Goal: Task Accomplishment & Management: Use online tool/utility

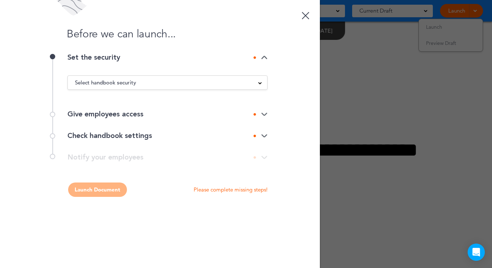
click at [259, 81] on span at bounding box center [260, 83] width 4 height 4
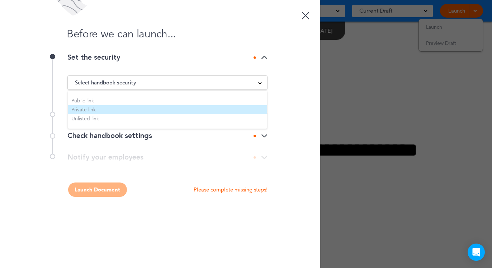
click at [159, 105] on li "Private link" at bounding box center [168, 109] width 200 height 9
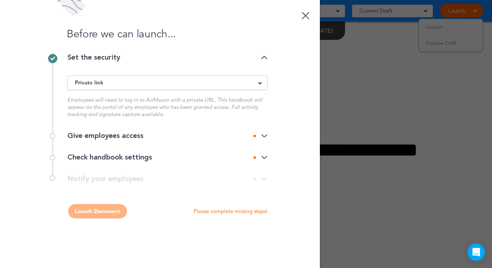
click at [262, 136] on img at bounding box center [264, 136] width 6 height 5
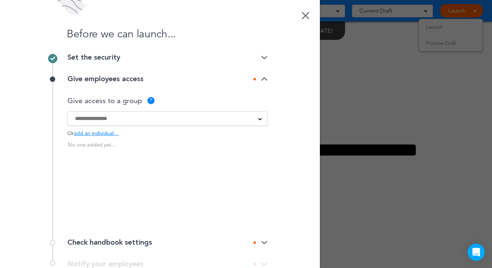
click at [299, 18] on link at bounding box center [306, 14] width 14 height 14
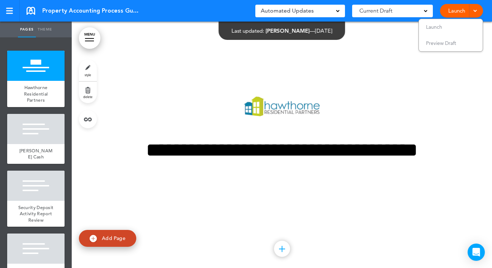
click at [452, 8] on link "Launch" at bounding box center [457, 11] width 23 height 14
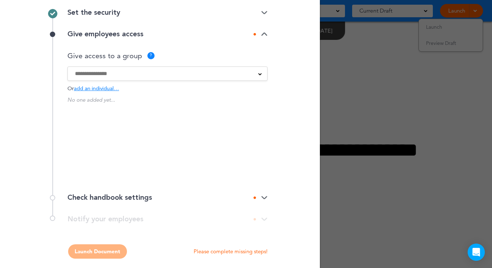
scroll to position [50, 0]
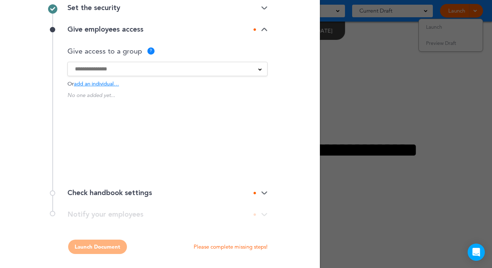
click at [262, 194] on img at bounding box center [264, 193] width 6 height 5
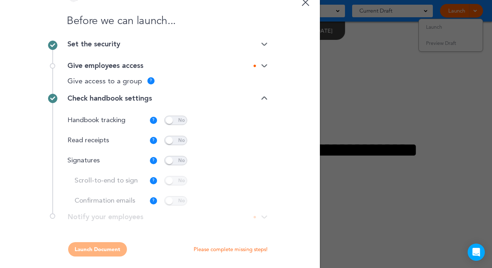
scroll to position [12, 0]
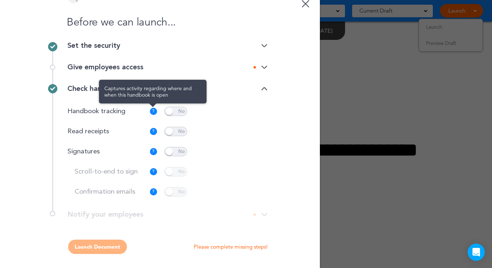
click at [152, 111] on div "?" at bounding box center [153, 111] width 7 height 7
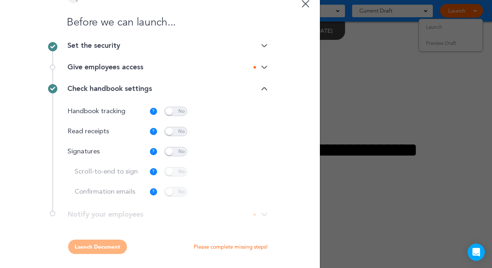
click at [166, 112] on span at bounding box center [175, 111] width 23 height 9
click at [175, 149] on span at bounding box center [175, 151] width 23 height 9
click at [246, 151] on p "Customize" at bounding box center [245, 151] width 24 height 5
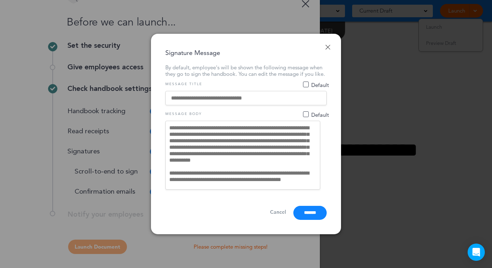
click at [270, 215] on link "Cancel" at bounding box center [278, 212] width 16 height 7
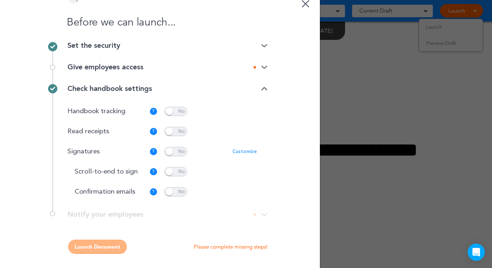
click at [167, 151] on span at bounding box center [175, 151] width 23 height 9
click at [103, 251] on div "Launch Document Please complete missing steps!" at bounding box center [159, 246] width 215 height 14
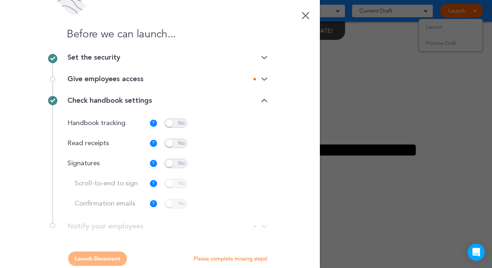
click at [261, 79] on img at bounding box center [264, 79] width 6 height 5
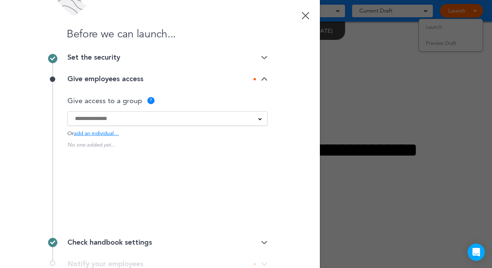
click at [104, 132] on span "add an individual…" at bounding box center [96, 133] width 45 height 5
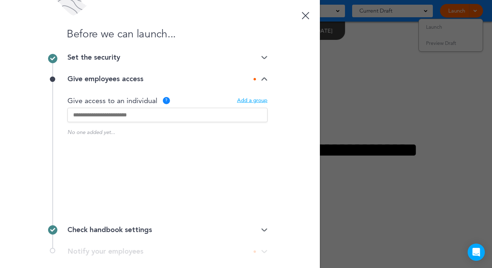
click at [115, 116] on input "text" at bounding box center [167, 115] width 200 height 14
type input "******"
click at [115, 139] on p "[PERSON_NAME]" at bounding box center [137, 139] width 90 height 5
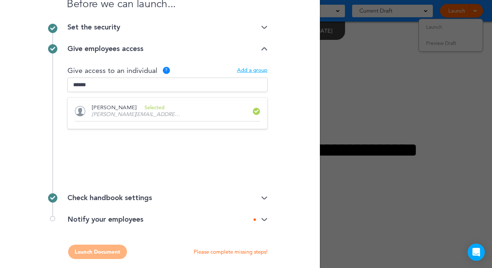
scroll to position [35, 0]
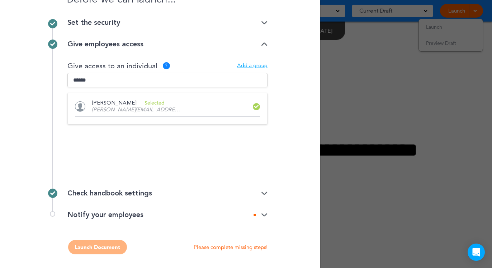
click at [89, 247] on div "Launch Document Please complete missing steps!" at bounding box center [159, 247] width 215 height 14
click at [263, 211] on div "Notify your employees" at bounding box center [167, 214] width 200 height 7
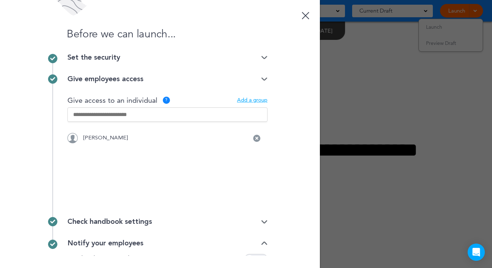
scroll to position [0, 0]
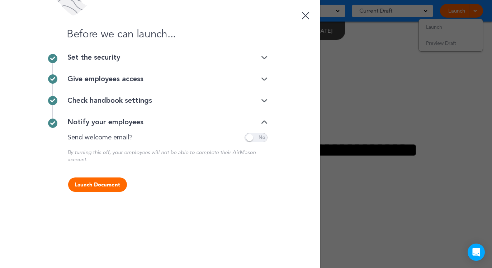
click at [88, 184] on button "Launch Document" at bounding box center [97, 184] width 59 height 14
